Goal: Information Seeking & Learning: Find specific page/section

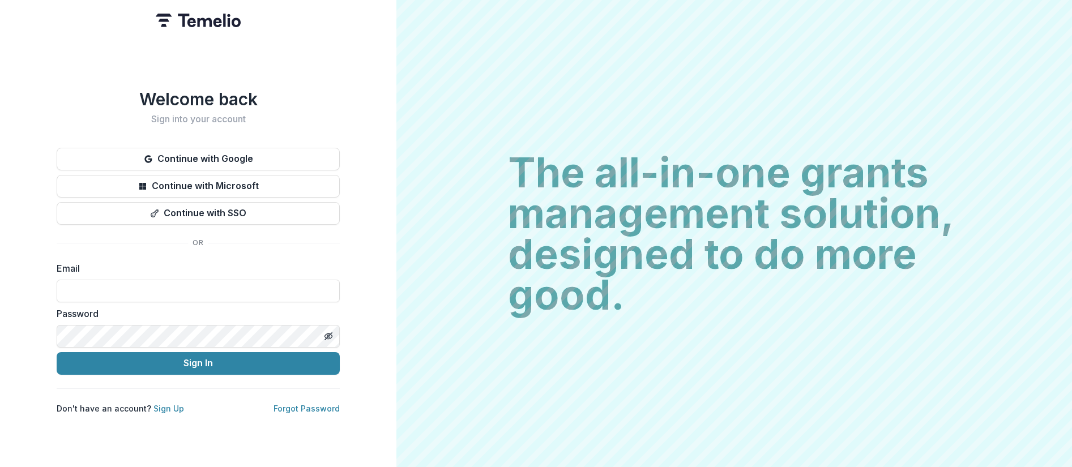
type input "**********"
click at [57, 352] on button "Sign In" at bounding box center [198, 363] width 283 height 23
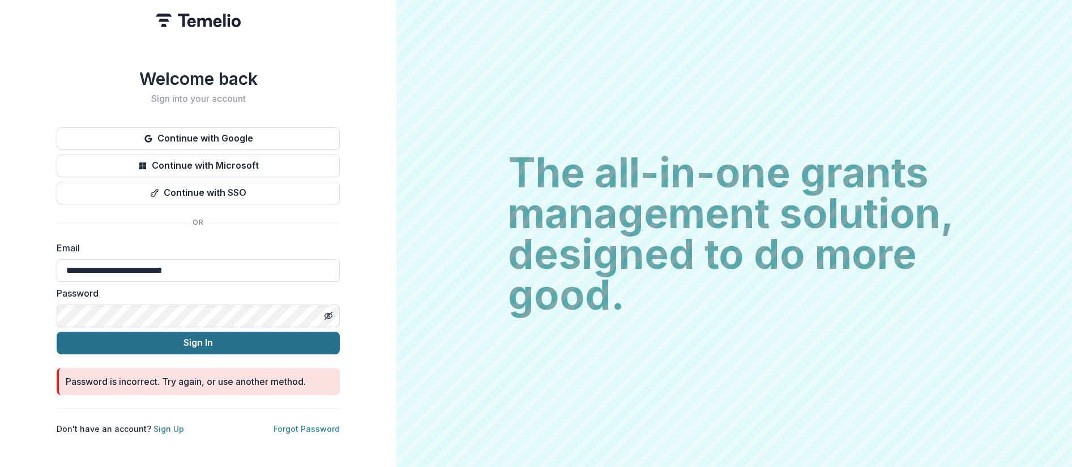
click at [210, 342] on button "Sign In" at bounding box center [198, 343] width 283 height 23
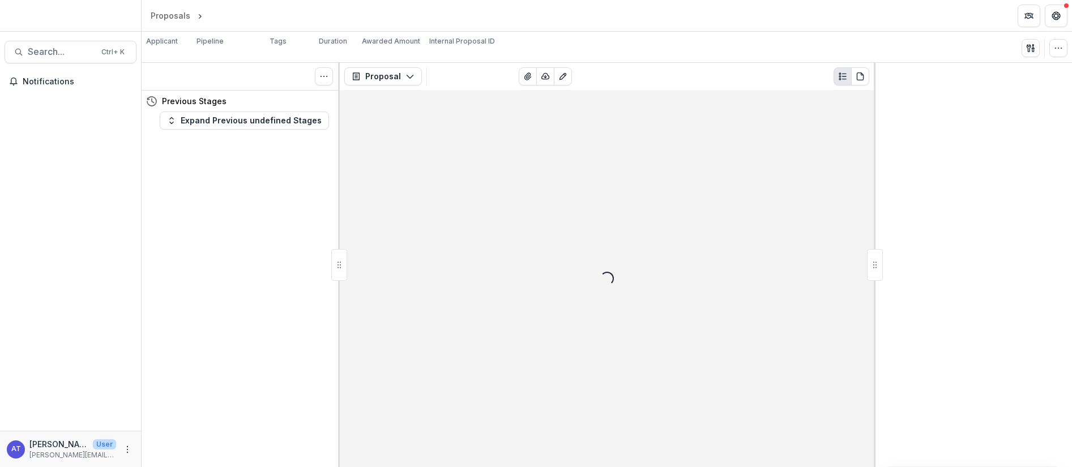
click at [56, 19] on div at bounding box center [70, 18] width 141 height 27
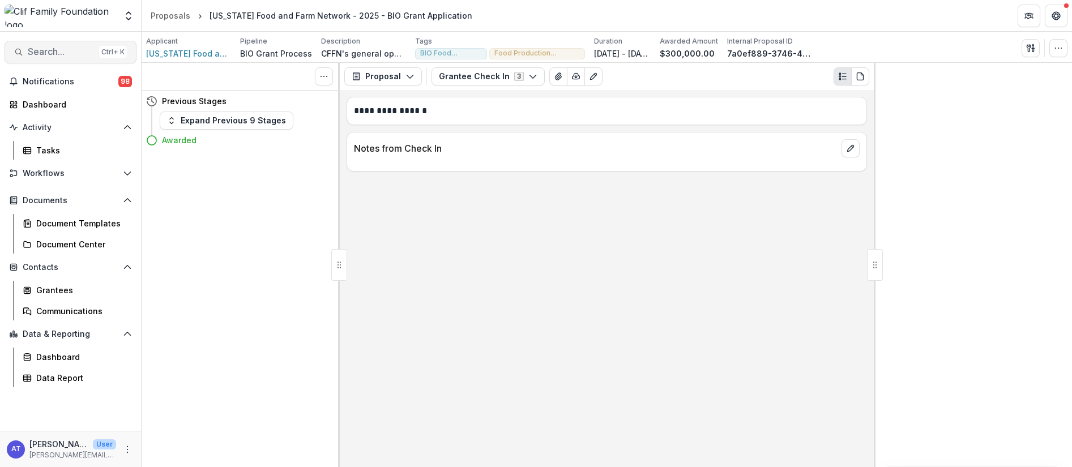
click at [40, 53] on span "Search..." at bounding box center [61, 51] width 67 height 11
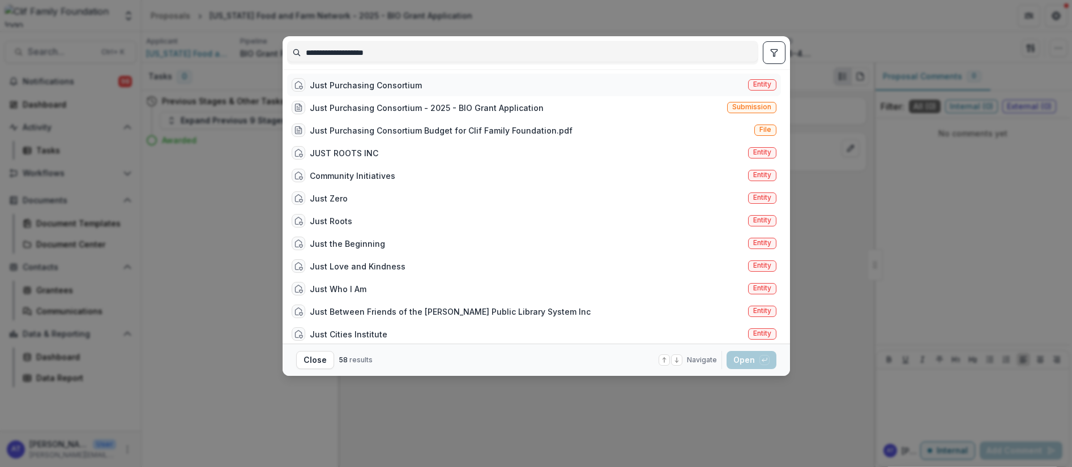
type input "**********"
click at [360, 89] on div "Just Purchasing Consortium" at bounding box center [366, 85] width 112 height 12
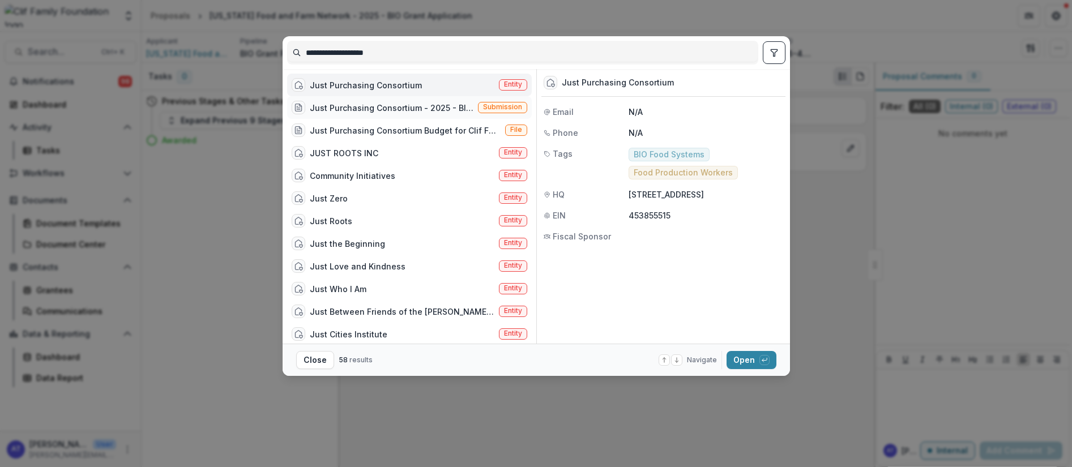
click at [499, 109] on span "Submission" at bounding box center [502, 107] width 39 height 8
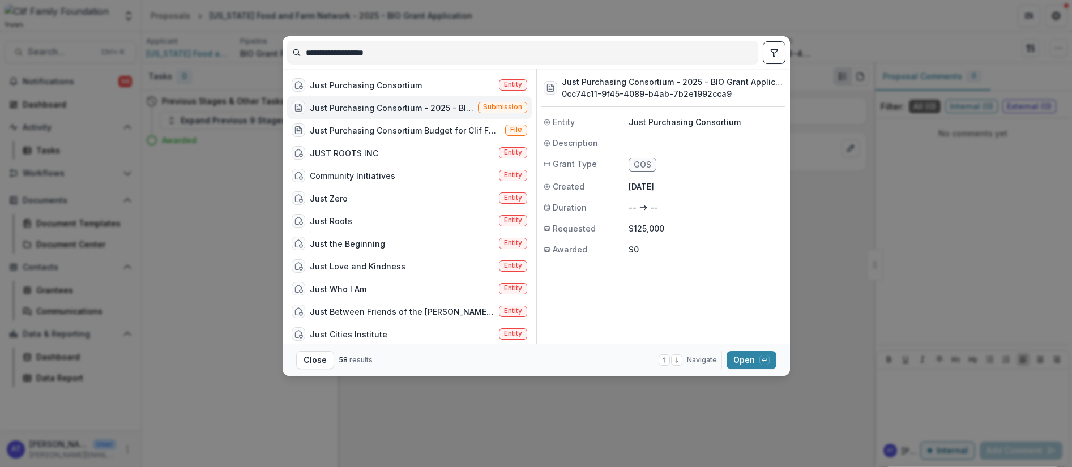
click at [415, 114] on div "Just Purchasing Consortium - 2025 - BIO Grant Application" at bounding box center [383, 108] width 182 height 14
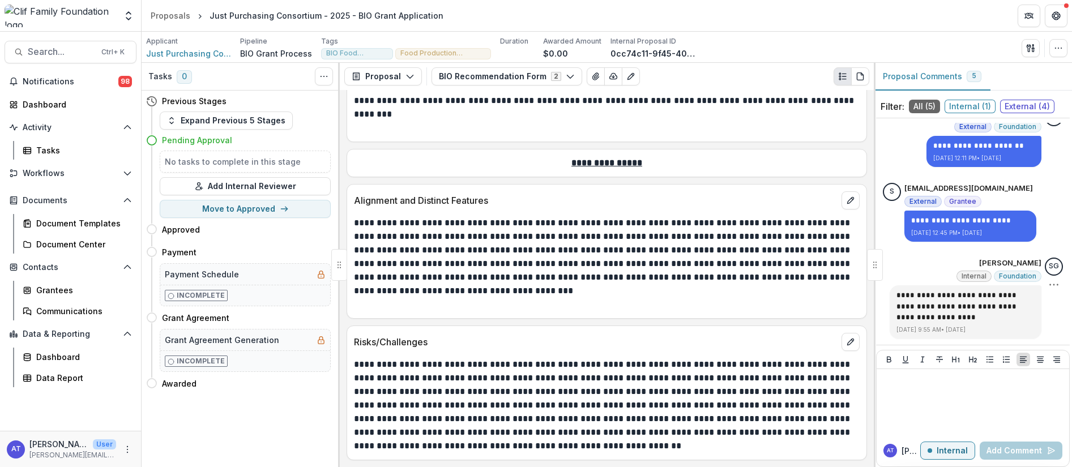
scroll to position [32, 0]
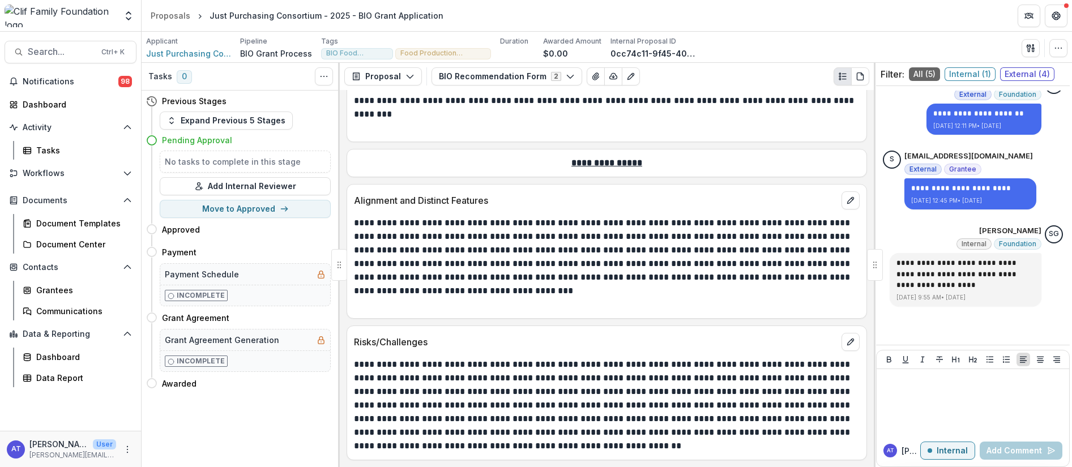
click at [915, 329] on div "**********" at bounding box center [973, 216] width 194 height 250
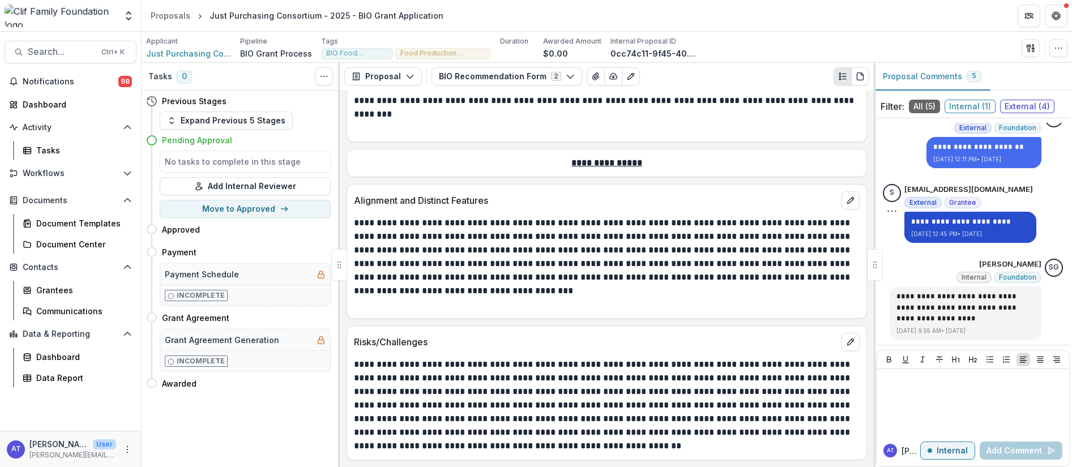
scroll to position [268, 0]
click at [843, 75] on icon "Plaintext view" at bounding box center [842, 76] width 9 height 9
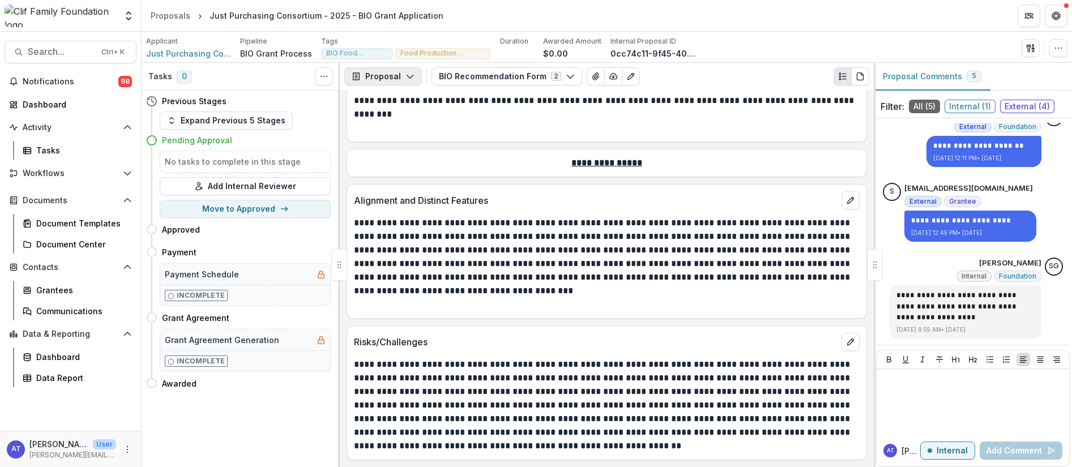
click at [402, 76] on button "Proposal" at bounding box center [383, 76] width 78 height 18
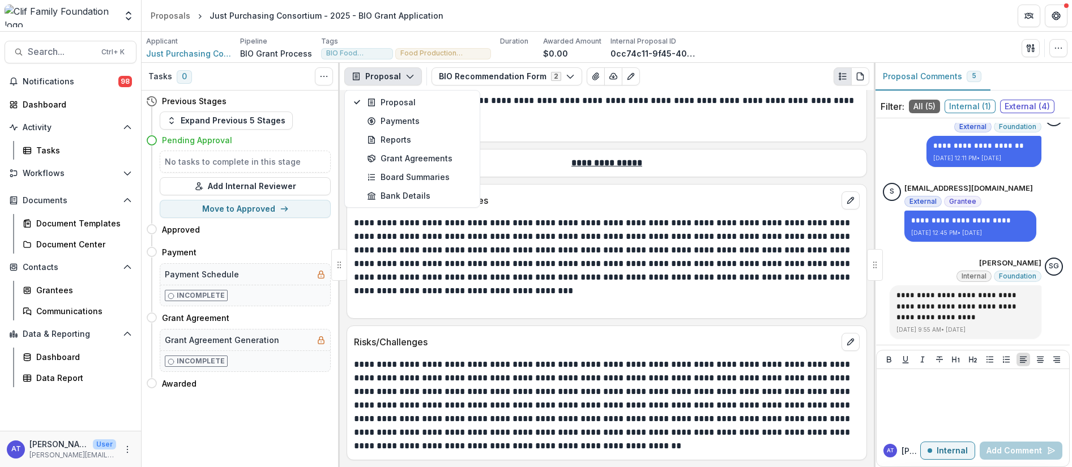
click at [532, 133] on p at bounding box center [605, 128] width 502 height 14
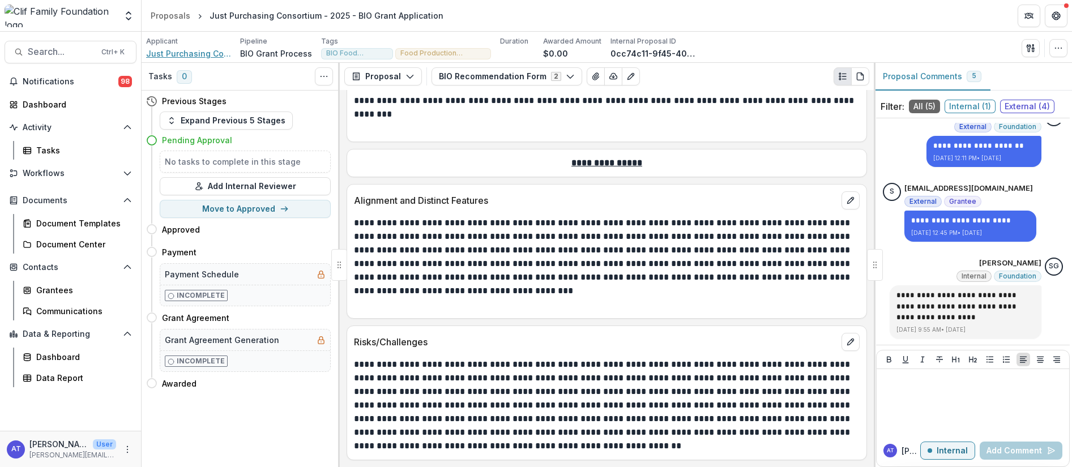
click at [185, 53] on span "Just Purchasing Consortium" at bounding box center [188, 54] width 85 height 12
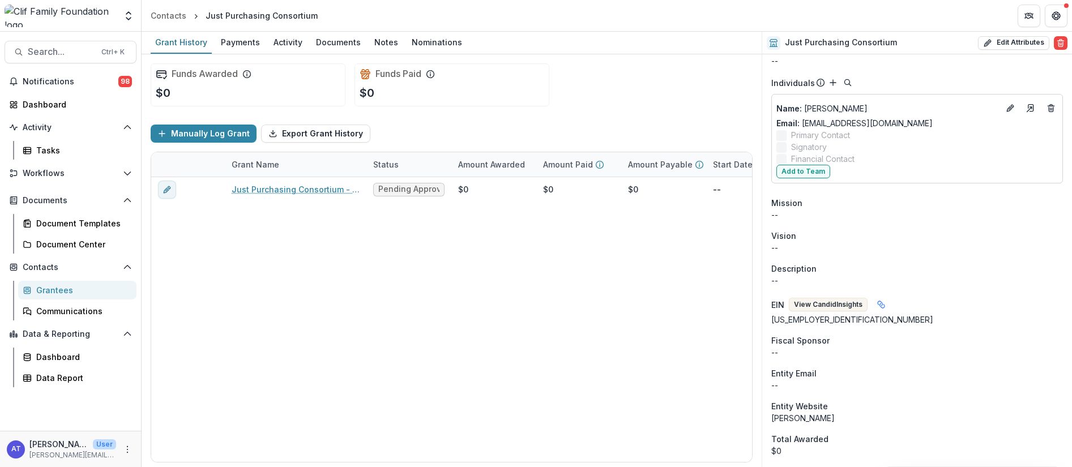
scroll to position [255, 0]
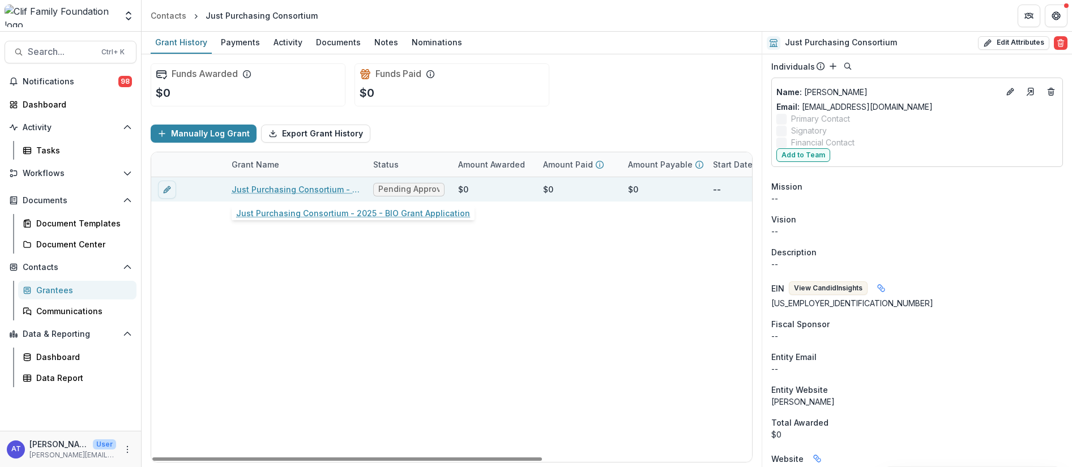
click at [271, 190] on link "Just Purchasing Consortium - 2025 - BIO Grant Application" at bounding box center [296, 190] width 128 height 12
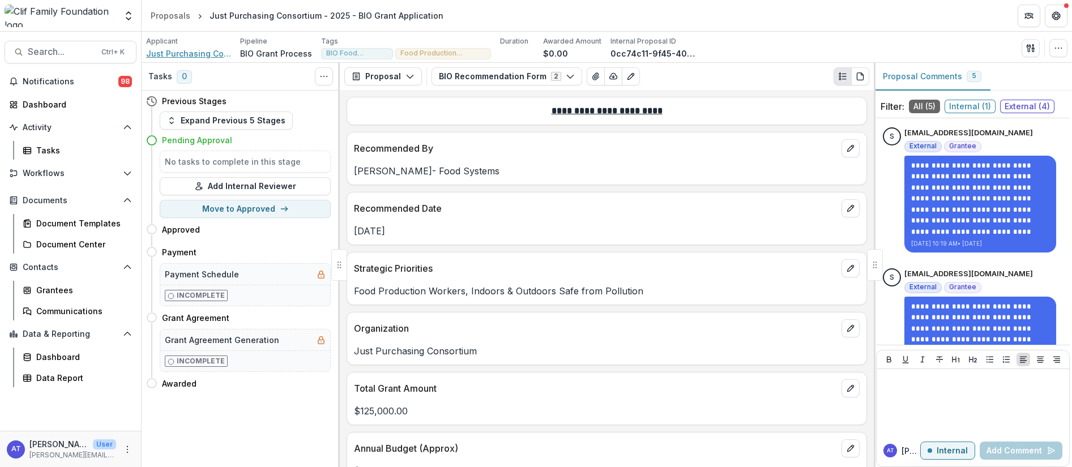
click at [168, 57] on span "Just Purchasing Consortium" at bounding box center [188, 54] width 85 height 12
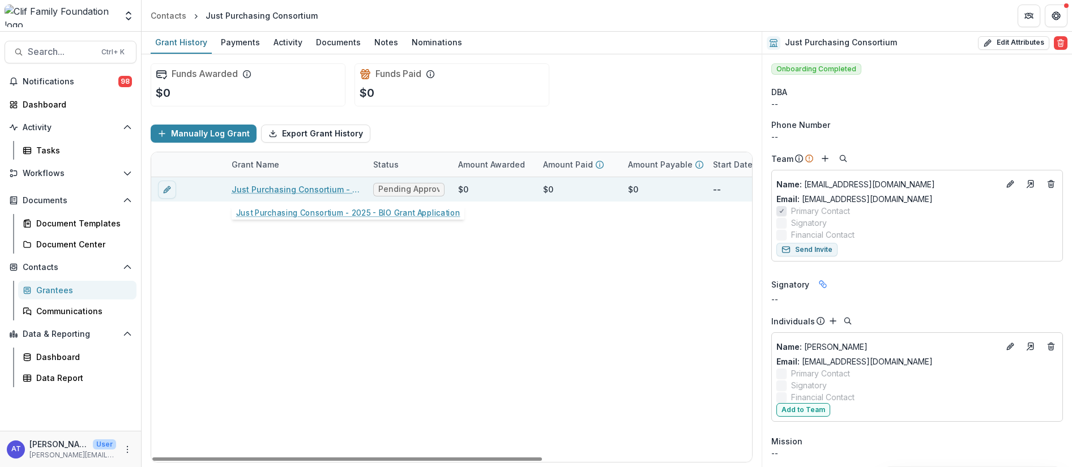
click at [284, 188] on link "Just Purchasing Consortium - 2025 - BIO Grant Application" at bounding box center [296, 190] width 128 height 12
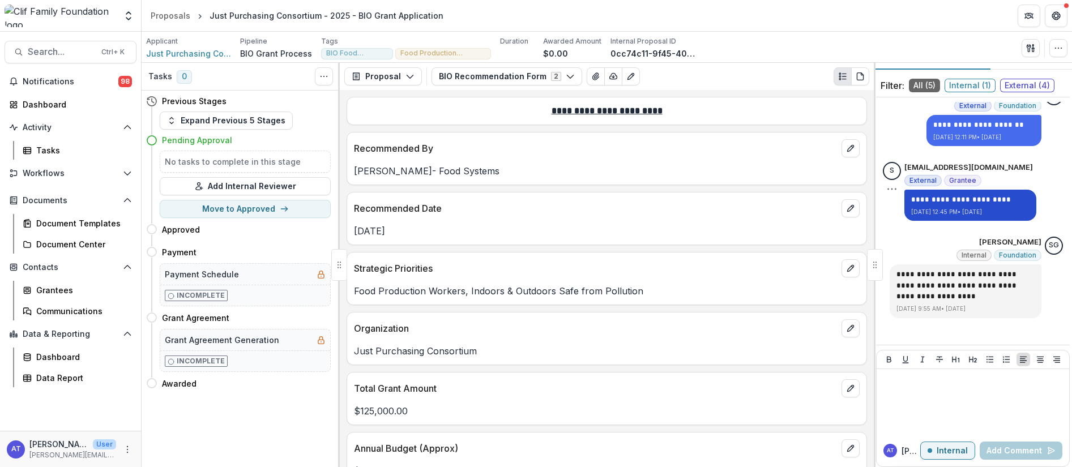
scroll to position [32, 0]
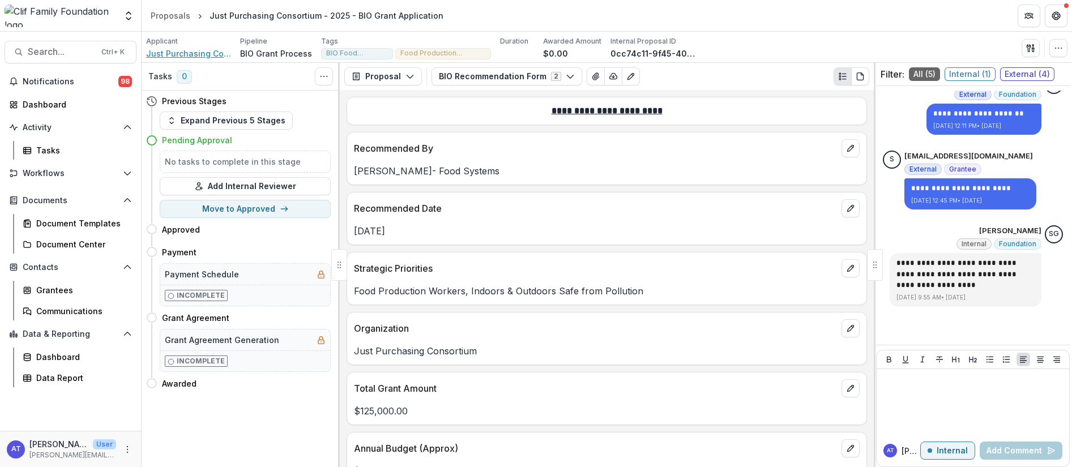
click at [179, 52] on span "Just Purchasing Consortium" at bounding box center [188, 54] width 85 height 12
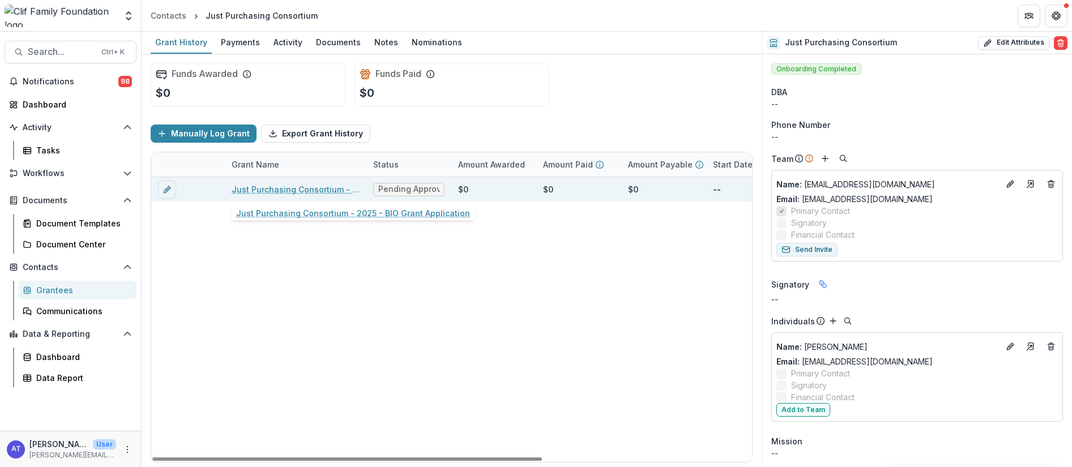
click at [274, 187] on link "Just Purchasing Consortium - 2025 - BIO Grant Application" at bounding box center [296, 190] width 128 height 12
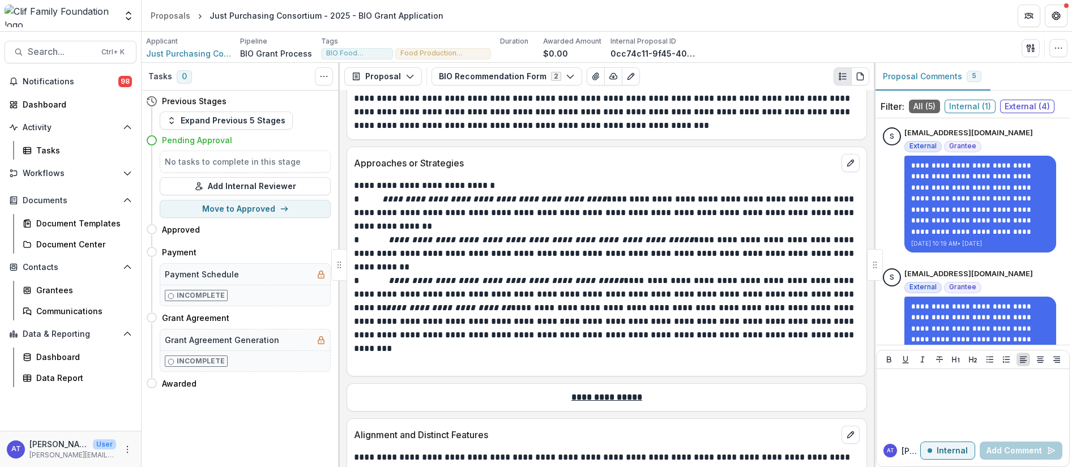
scroll to position [595, 0]
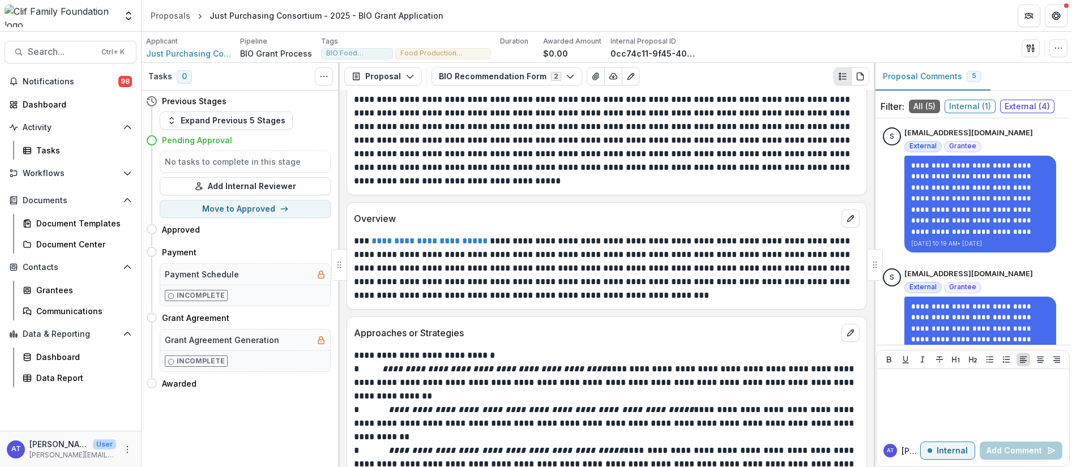
click at [419, 242] on link "**********" at bounding box center [430, 241] width 116 height 8
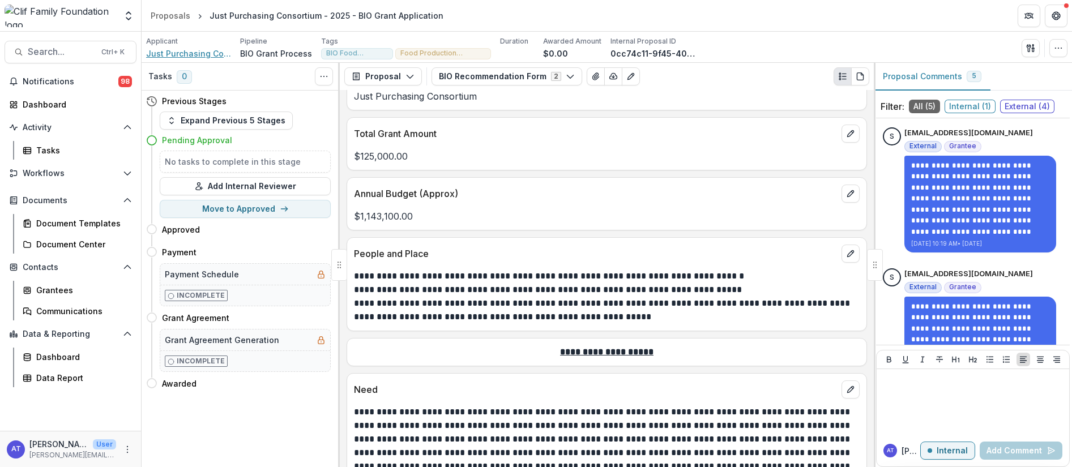
click at [185, 56] on span "Just Purchasing Consortium" at bounding box center [188, 54] width 85 height 12
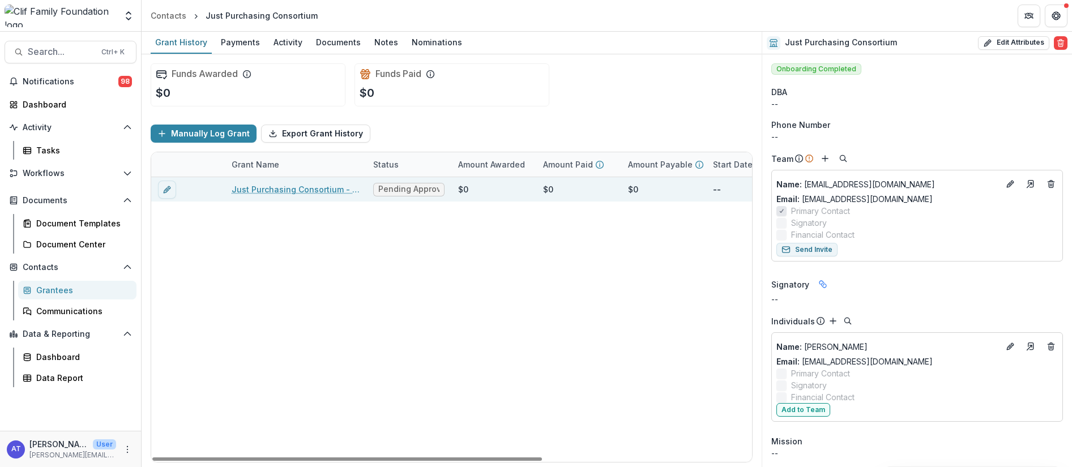
click at [267, 190] on link "Just Purchasing Consortium - 2025 - BIO Grant Application" at bounding box center [296, 190] width 128 height 12
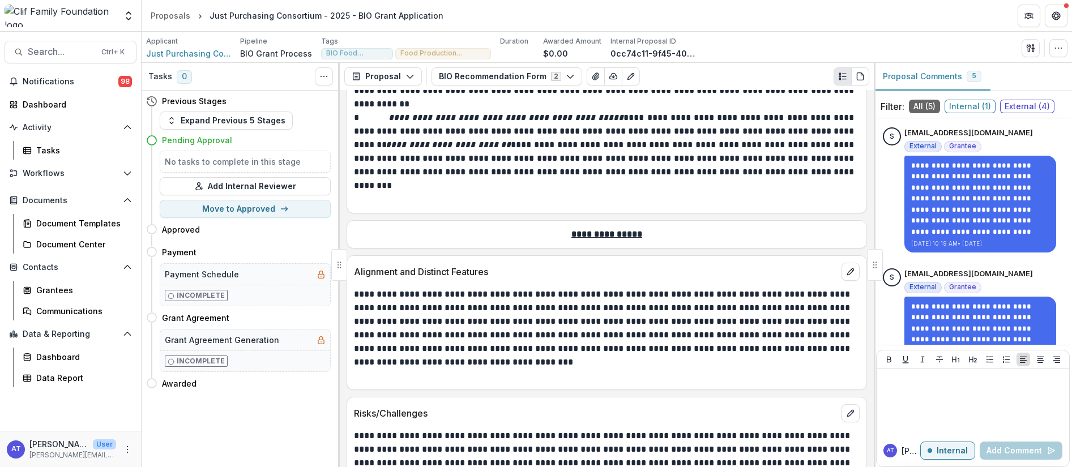
scroll to position [1000, 0]
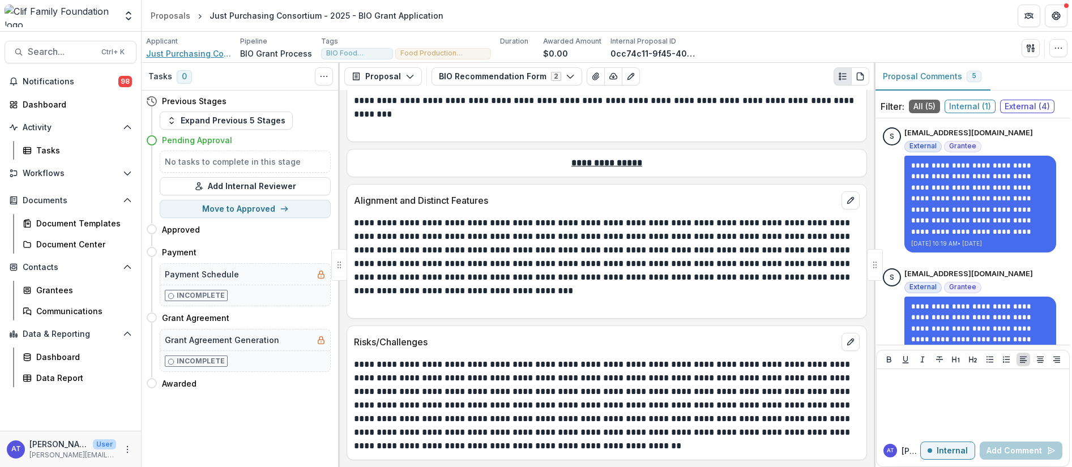
click at [181, 52] on span "Just Purchasing Consortium" at bounding box center [188, 54] width 85 height 12
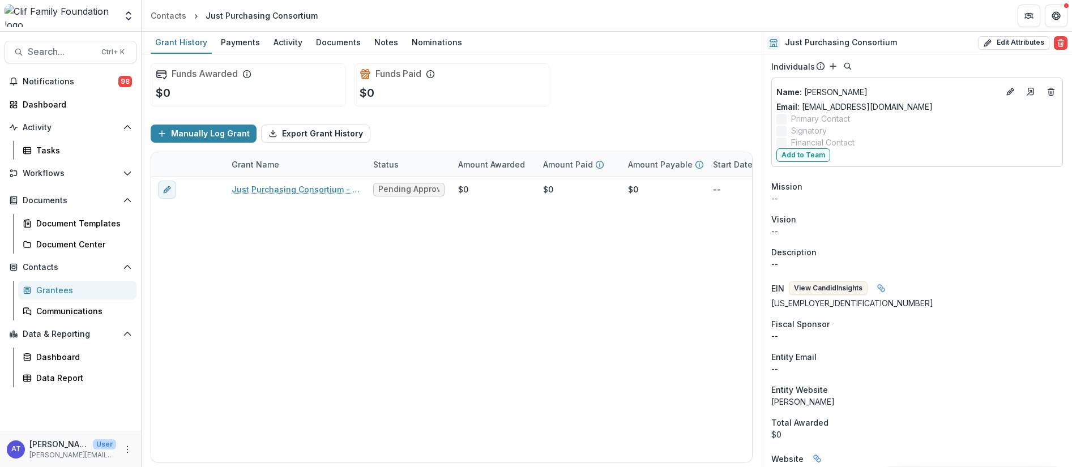
scroll to position [340, 0]
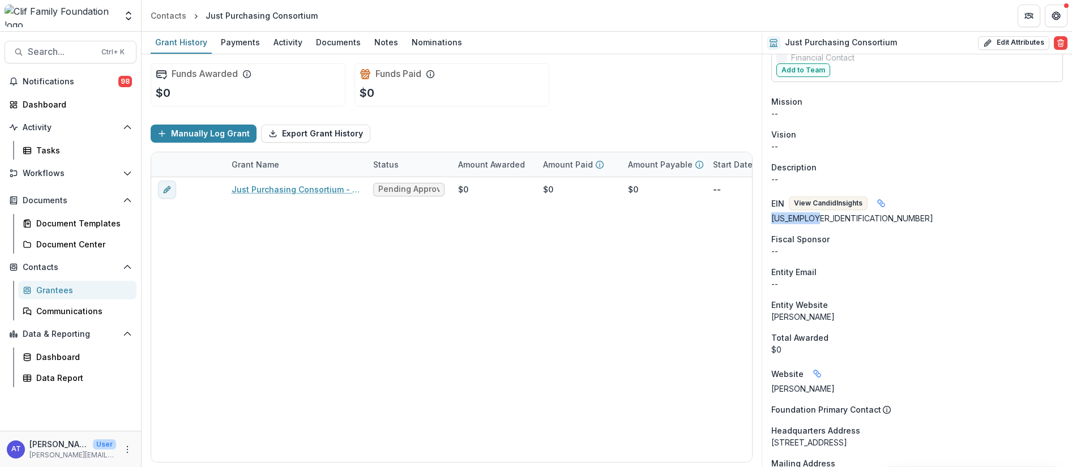
drag, startPoint x: 820, startPoint y: 220, endPoint x: 765, endPoint y: 217, distance: 55.0
click at [765, 217] on div "Onboarding Completed DBA -- Phone Number -- Team Name : smp32@georgetown.edu Em…" at bounding box center [917, 409] width 310 height 1389
copy div "45-3855515"
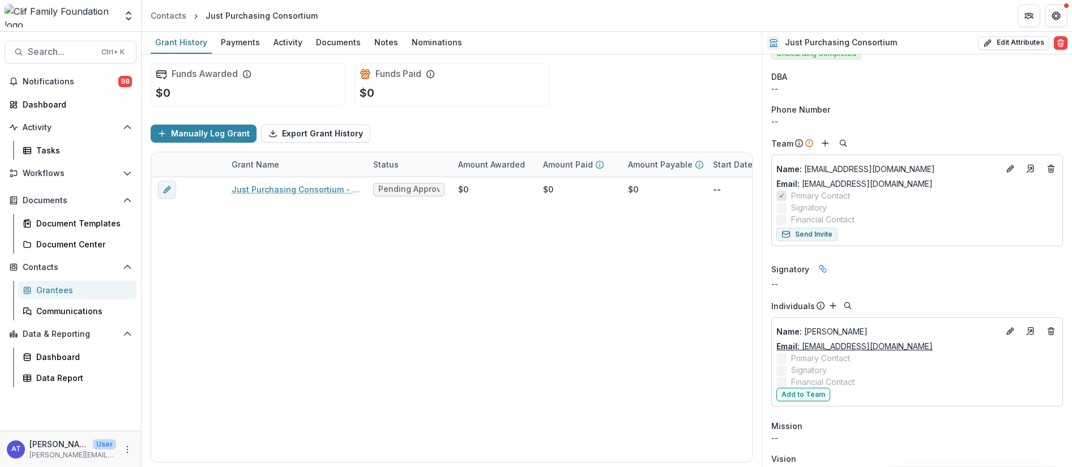
scroll to position [0, 0]
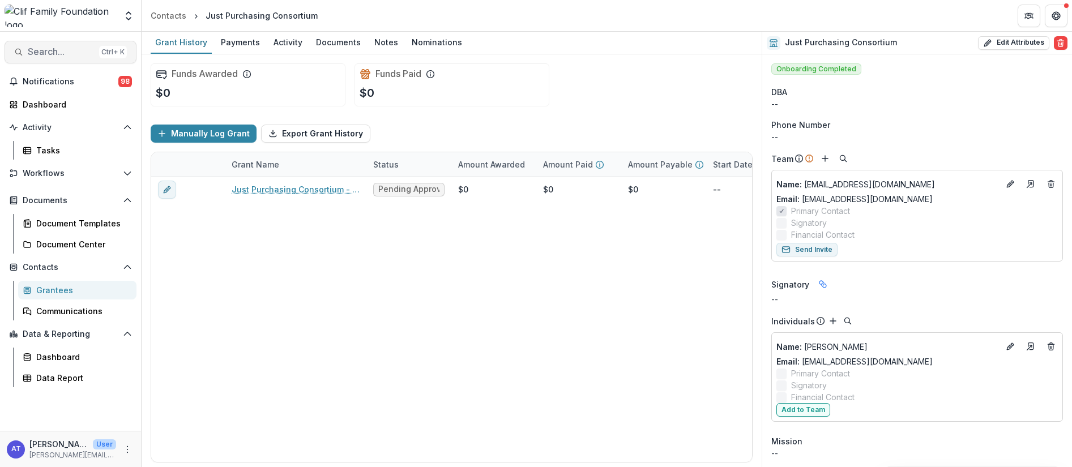
click at [46, 54] on span "Search..." at bounding box center [61, 51] width 67 height 11
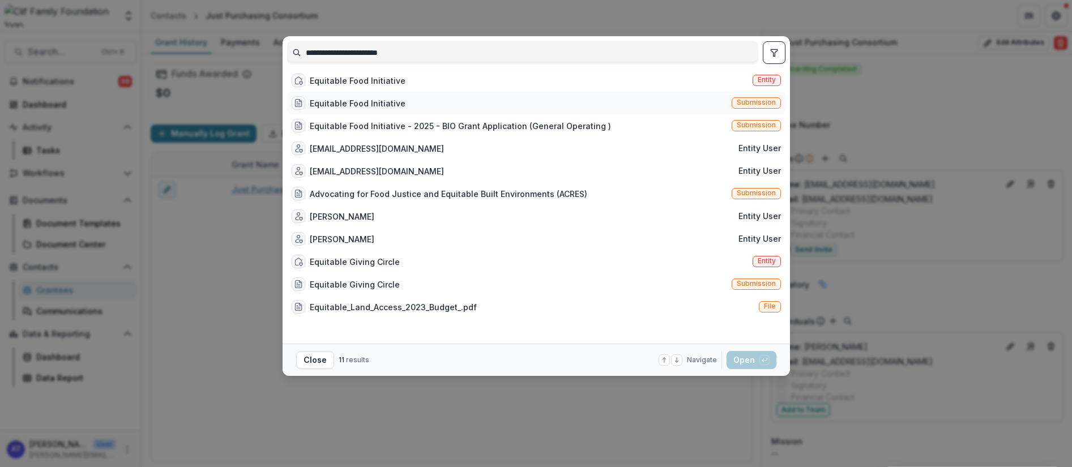
type input "**********"
click at [373, 109] on div "Equitable Food Initiative" at bounding box center [358, 103] width 96 height 12
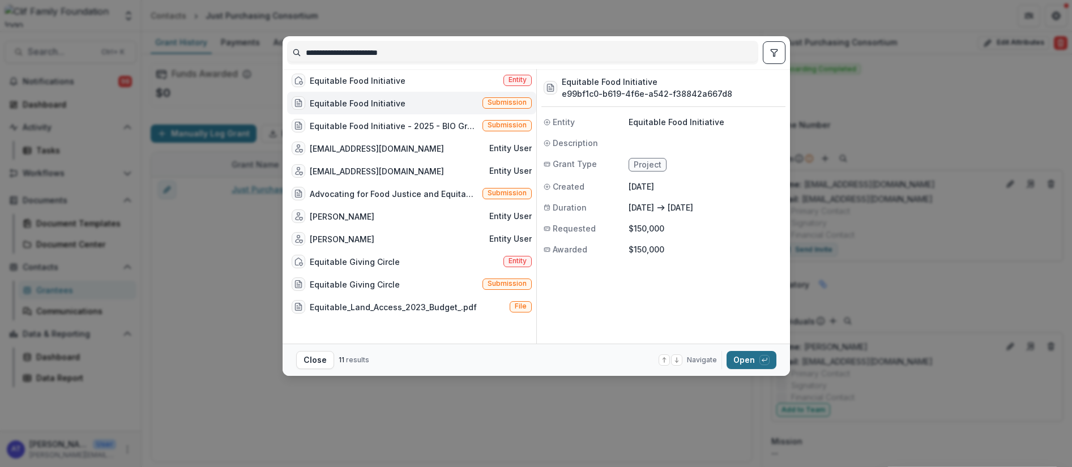
click at [743, 363] on button "Open with enter key" at bounding box center [752, 360] width 50 height 18
